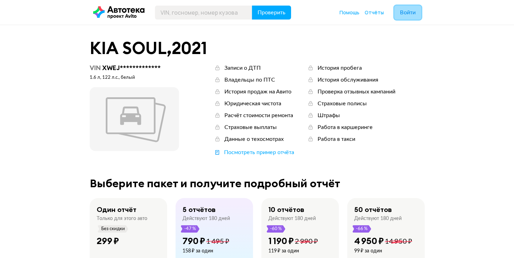
click at [404, 13] on span "Войти" at bounding box center [408, 13] width 16 height 6
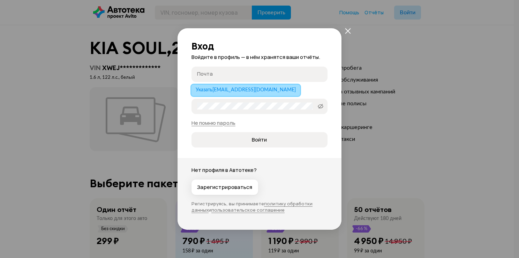
click at [233, 89] on span "Указать 89199999867@mail.ru" at bounding box center [246, 90] width 100 height 5
type input "[EMAIL_ADDRESS][DOMAIN_NAME]"
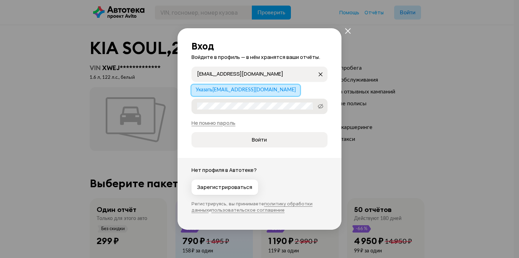
click at [216, 110] on label "Пароль" at bounding box center [260, 106] width 136 height 15
click at [260, 143] on span "Войти" at bounding box center [259, 139] width 15 height 7
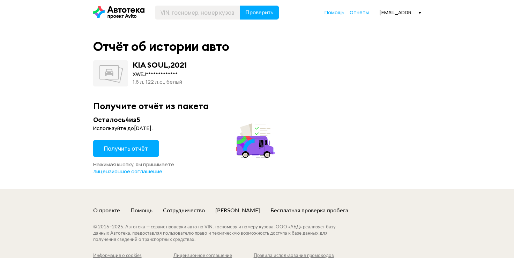
click at [140, 147] on span "Получить отчёт" at bounding box center [126, 149] width 44 height 8
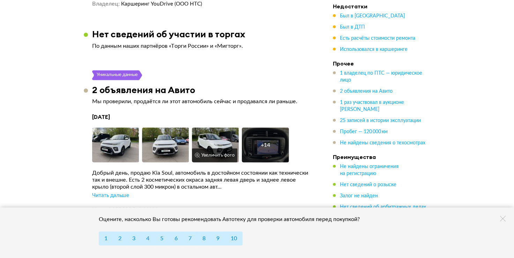
scroll to position [1885, 0]
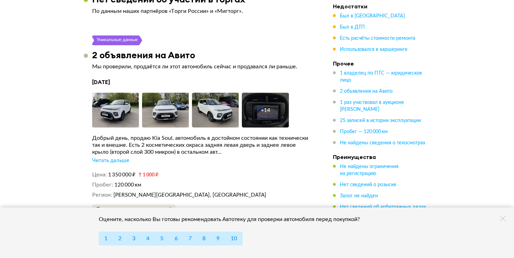
click at [116, 157] on div "Читать дальше" at bounding box center [110, 160] width 37 height 7
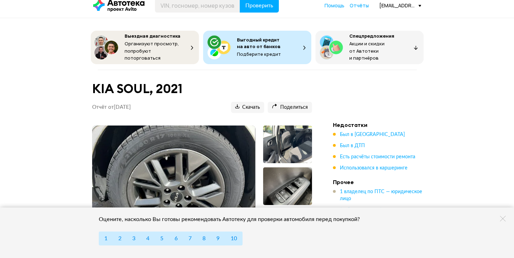
scroll to position [0, 0]
